Goal: Information Seeking & Learning: Learn about a topic

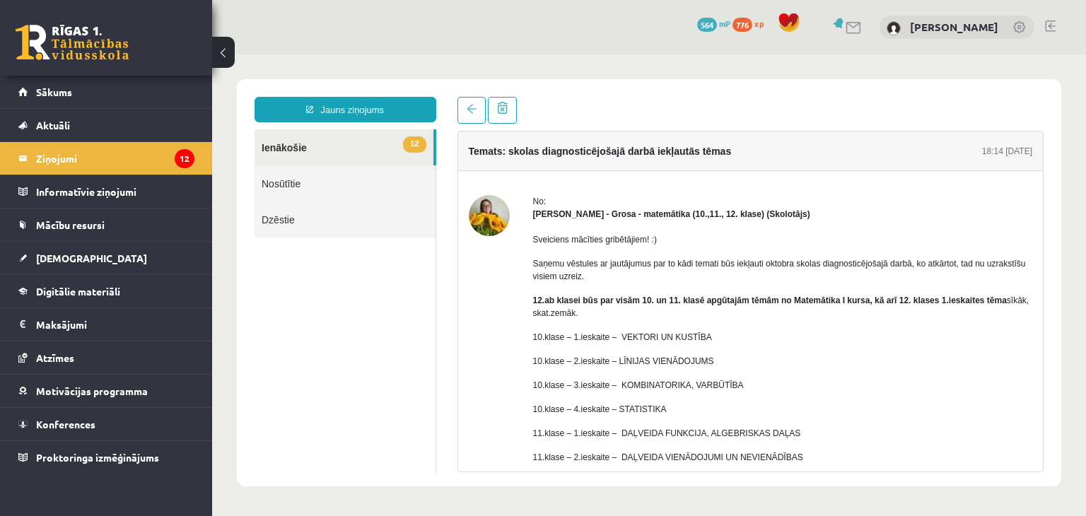
scroll to position [146, 0]
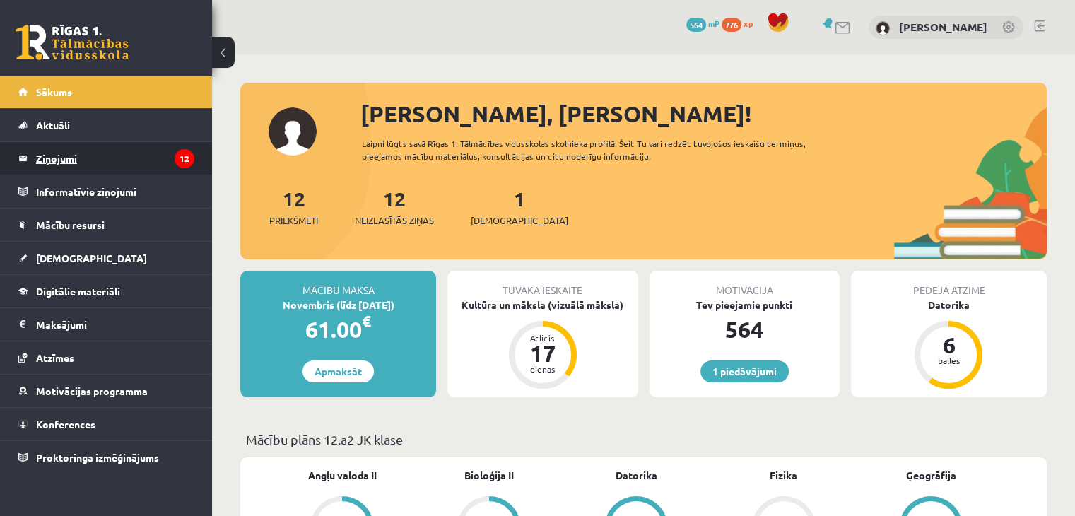
click at [63, 163] on legend "Ziņojumi 12" at bounding box center [115, 158] width 158 height 33
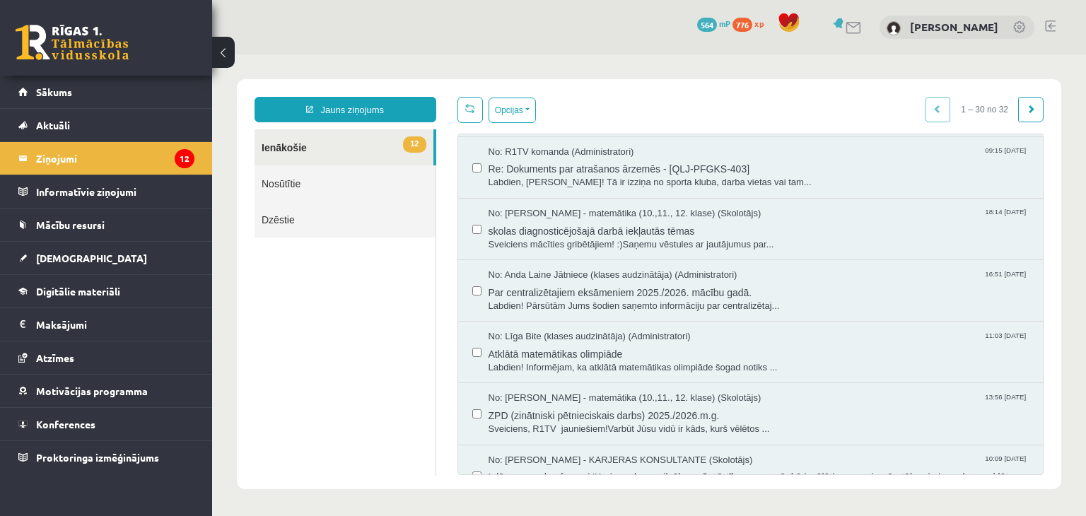
scroll to position [428, 0]
click at [569, 223] on span "skolas diagnosticējošajā darbā iekļautās tēmas" at bounding box center [759, 230] width 541 height 18
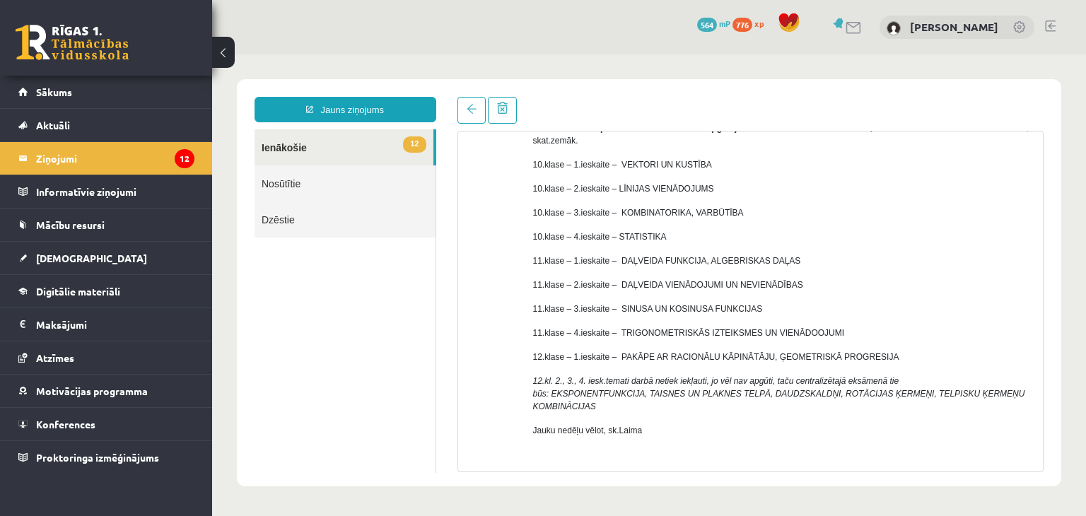
scroll to position [173, 0]
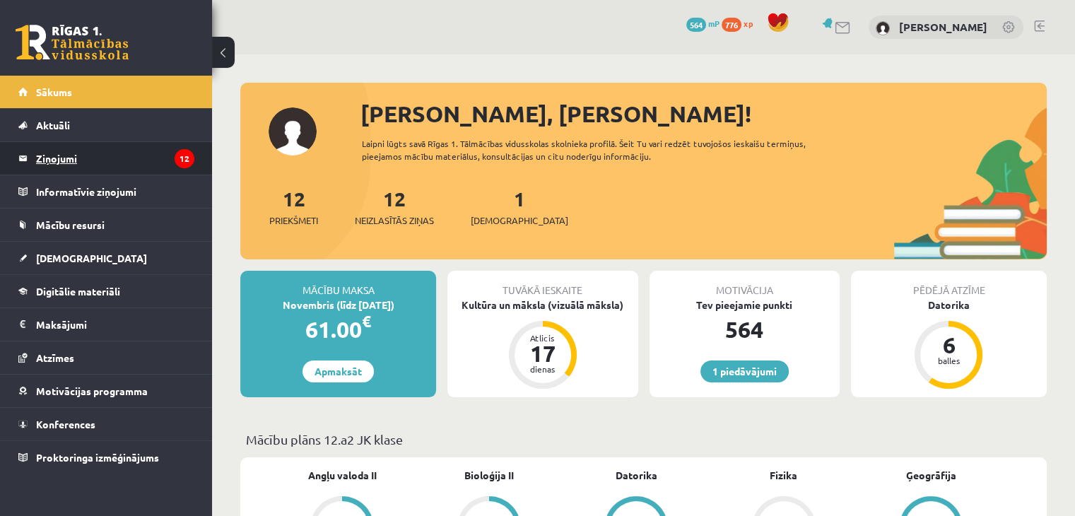
click at [48, 163] on legend "Ziņojumi 12" at bounding box center [115, 158] width 158 height 33
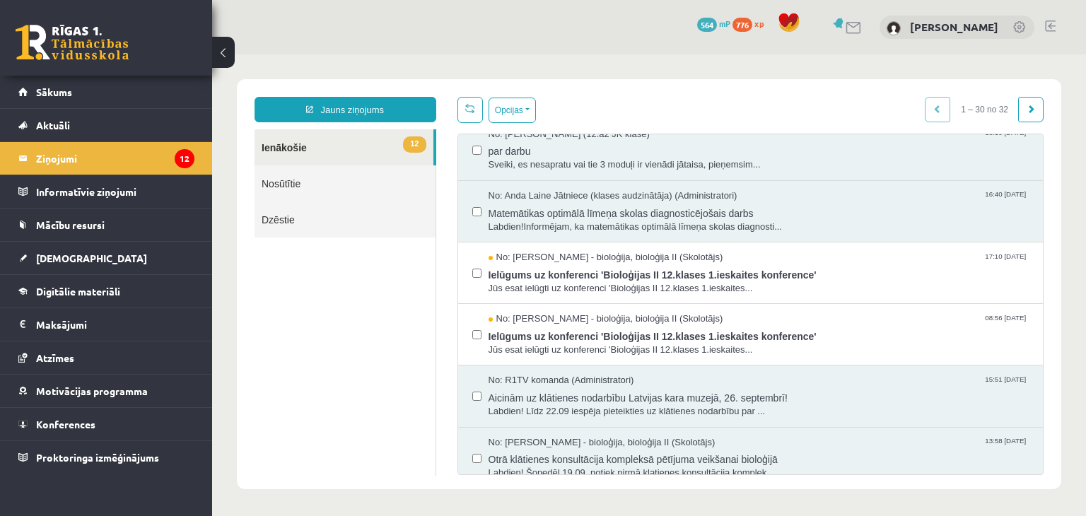
scroll to position [952, 0]
click at [537, 214] on span "Matemātikas optimālā līmeņa skolas diagnosticējošais darbs" at bounding box center [759, 213] width 541 height 18
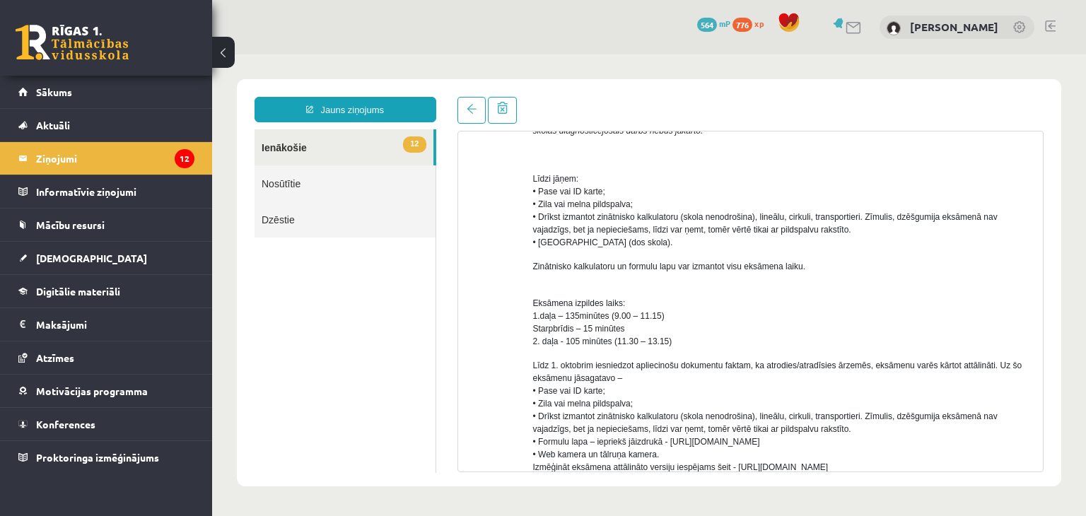
scroll to position [315, 0]
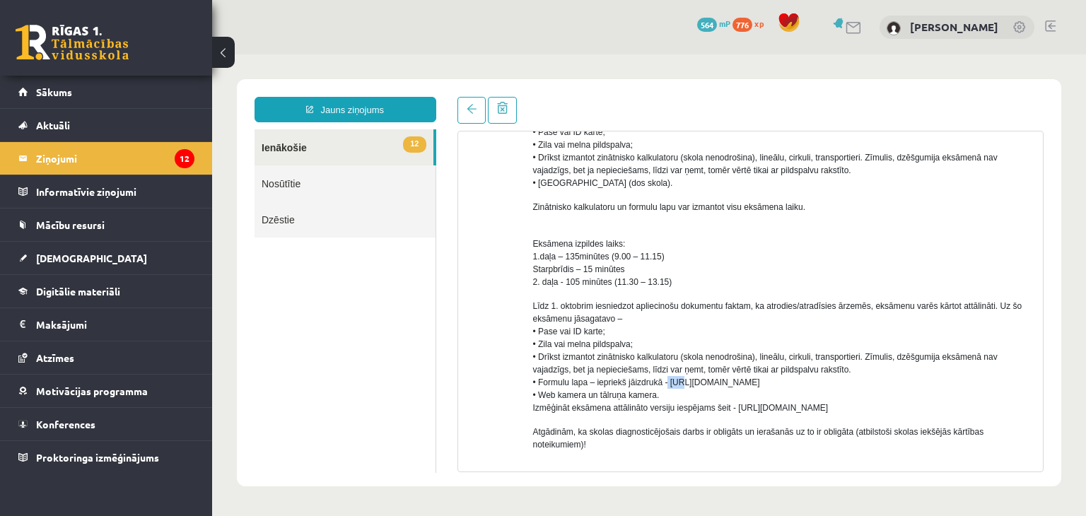
drag, startPoint x: 667, startPoint y: 380, endPoint x: 680, endPoint y: 387, distance: 14.2
click at [680, 387] on span "Līdz 1. oktobrim iesniedzot apliecinošu dokumentu faktam, ka atrodies/atradīsie…" at bounding box center [777, 357] width 489 height 112
drag, startPoint x: 667, startPoint y: 381, endPoint x: 1072, endPoint y: 380, distance: 404.4
click at [1072, 380] on body "Jauns ziņojums 12 Ienākošie Nosūtītie Dzēstie ** ********* ********* ******* Te…" at bounding box center [649, 282] width 874 height 457
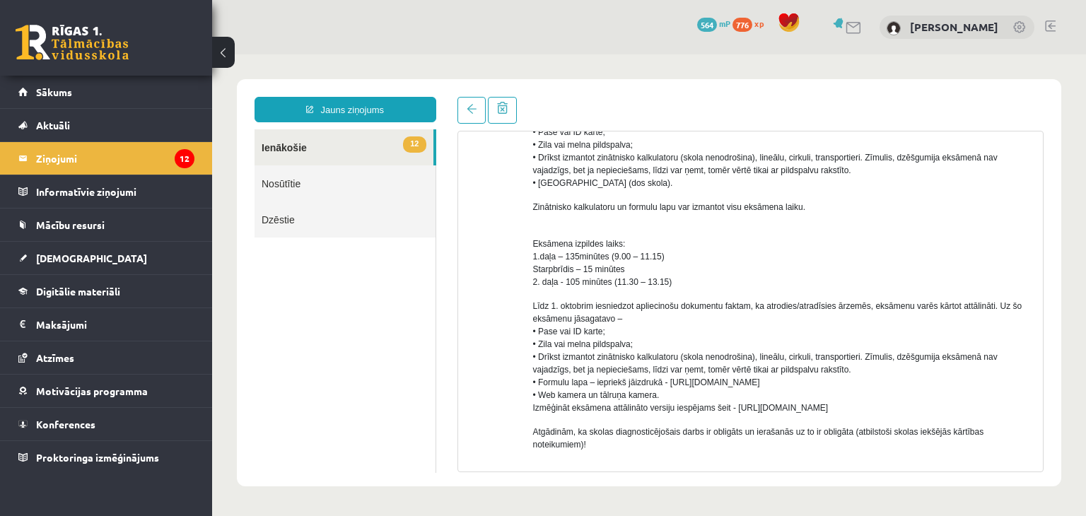
copy span "https://eskola.r1tv.lv/system/uploads/attachment/file/12732/MAT_formulu_lapa_OL…"
